Goal: Entertainment & Leisure: Consume media (video, audio)

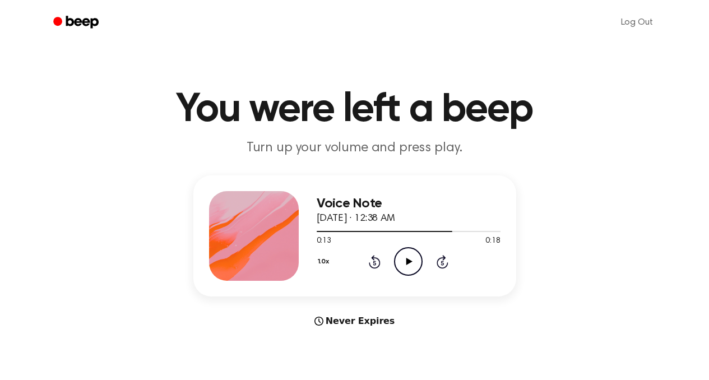
click at [374, 271] on div "1.0x Rewind 5 seconds Play Audio Skip 5 seconds" at bounding box center [409, 261] width 184 height 29
click at [374, 265] on icon "Rewind 5 seconds" at bounding box center [374, 261] width 12 height 15
